Goal: Task Accomplishment & Management: Use online tool/utility

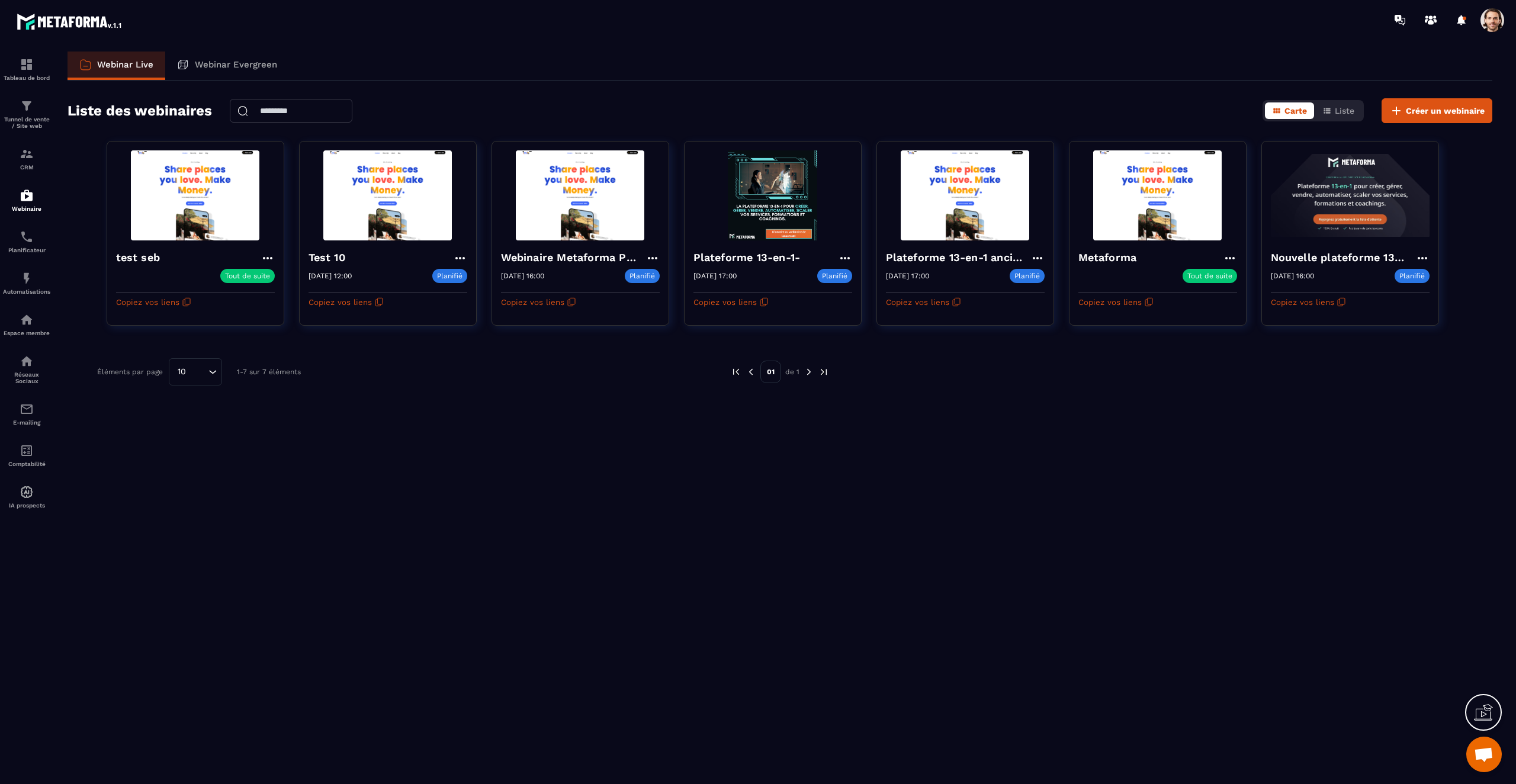
click at [602, 464] on div "Webinar Live Webinar Evergreen Liste des webinaires Carte Liste Créer un webina…" at bounding box center [779, 415] width 1448 height 728
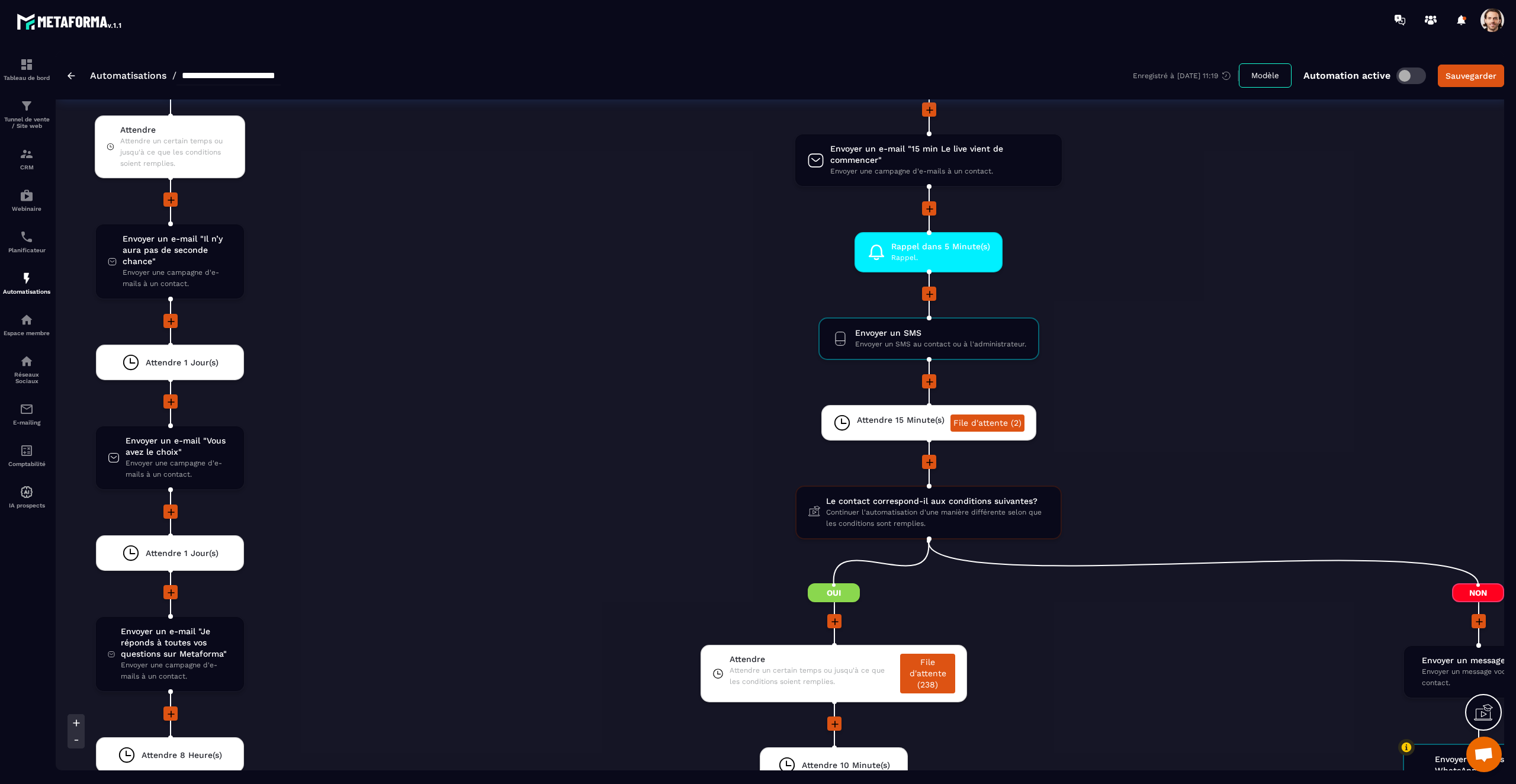
scroll to position [2750, 0]
